Goal: Find specific page/section: Find specific page/section

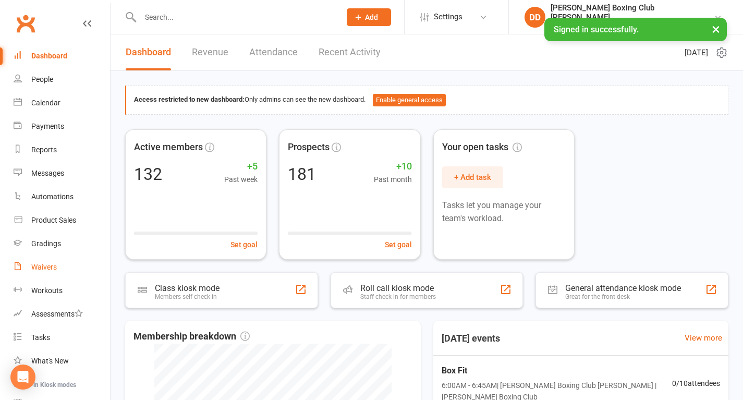
drag, startPoint x: 0, startPoint y: 0, endPoint x: 34, endPoint y: 266, distance: 268.2
click at [34, 266] on div "Waivers" at bounding box center [44, 267] width 26 height 8
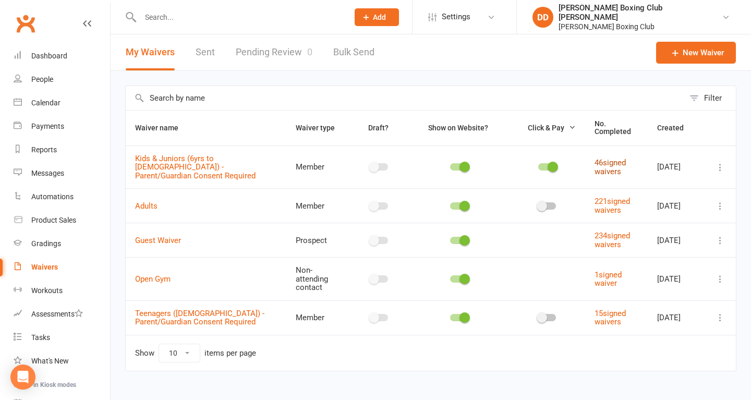
click at [603, 162] on link "46 signed waivers" at bounding box center [609, 167] width 31 height 18
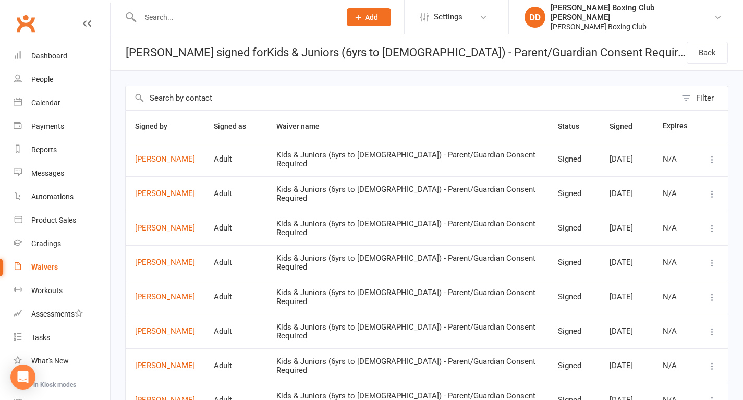
click at [191, 18] on input "text" at bounding box center [235, 17] width 196 height 15
click at [166, 157] on link "[PERSON_NAME]" at bounding box center [165, 159] width 60 height 9
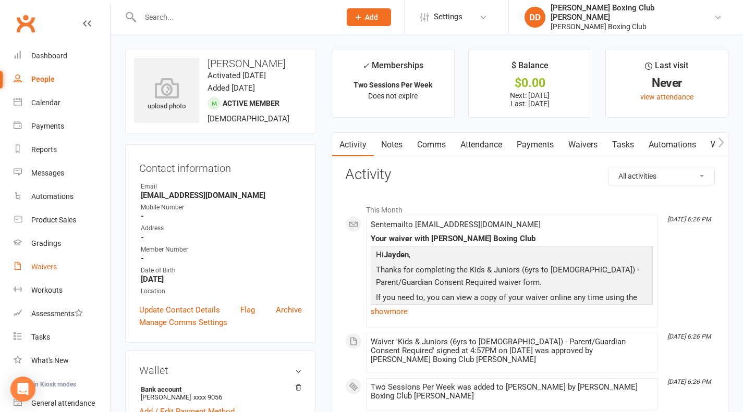
click at [50, 271] on div "Waivers" at bounding box center [44, 267] width 26 height 8
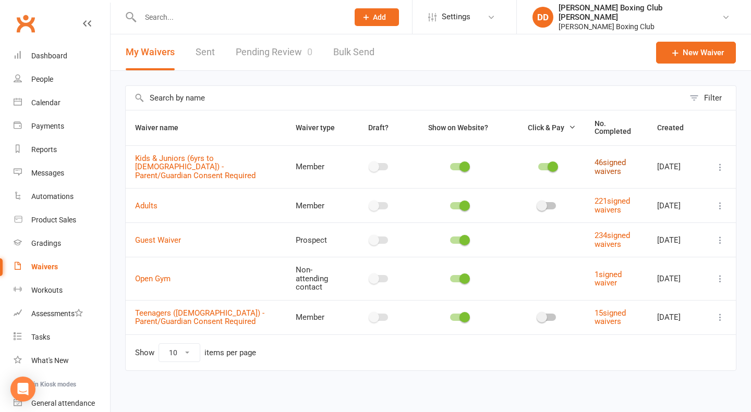
click at [594, 164] on link "46 signed waivers" at bounding box center [609, 167] width 31 height 18
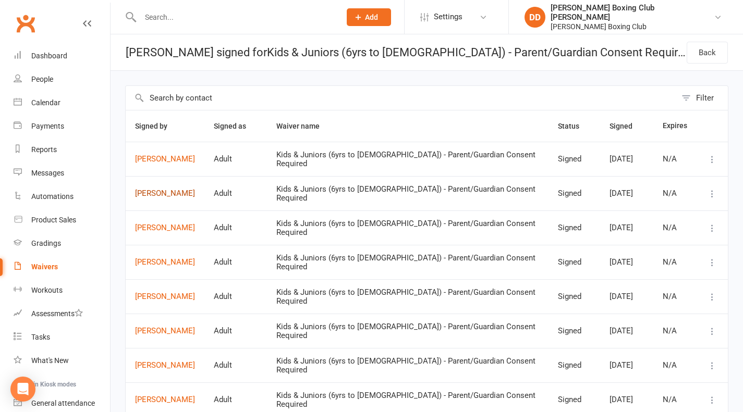
click at [174, 189] on link "[PERSON_NAME]" at bounding box center [165, 193] width 60 height 9
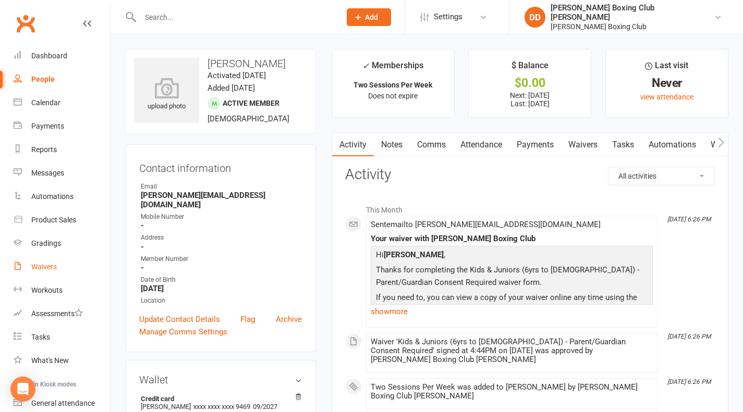
click at [46, 264] on div "Waivers" at bounding box center [44, 267] width 26 height 8
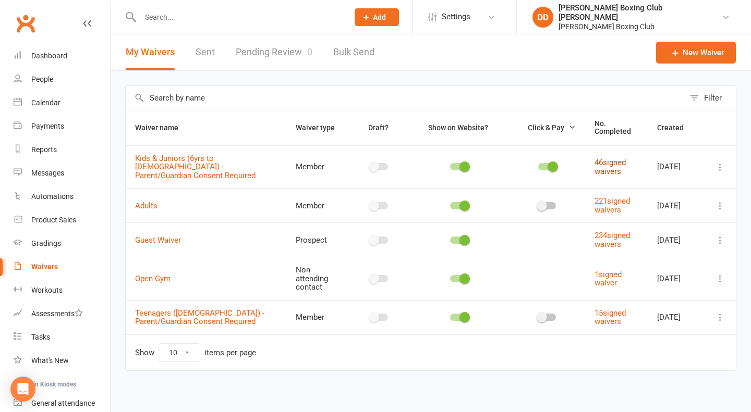
click at [595, 161] on link "46 signed waivers" at bounding box center [609, 167] width 31 height 18
